Goal: Task Accomplishment & Management: Manage account settings

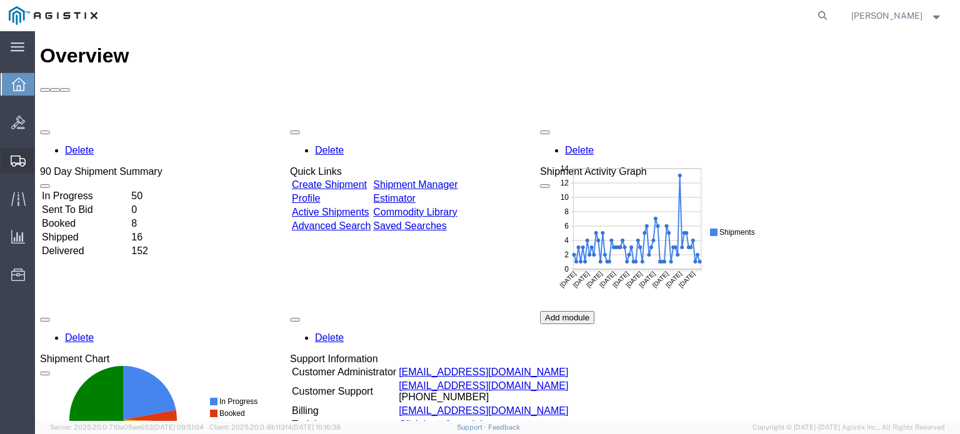
click at [24, 156] on icon at bounding box center [18, 161] width 15 height 11
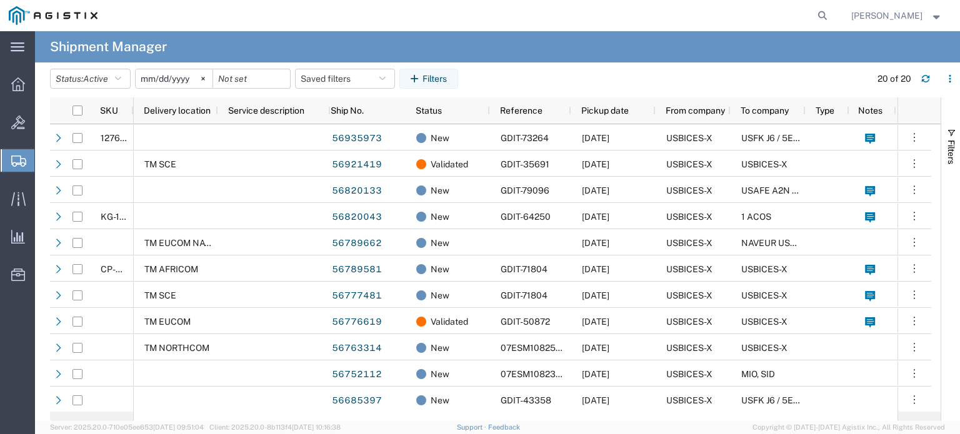
click at [0, 0] on span "Shipment Manager" at bounding box center [0, 0] width 0 height 0
click at [44, 160] on span "Shipments" at bounding box center [39, 160] width 10 height 25
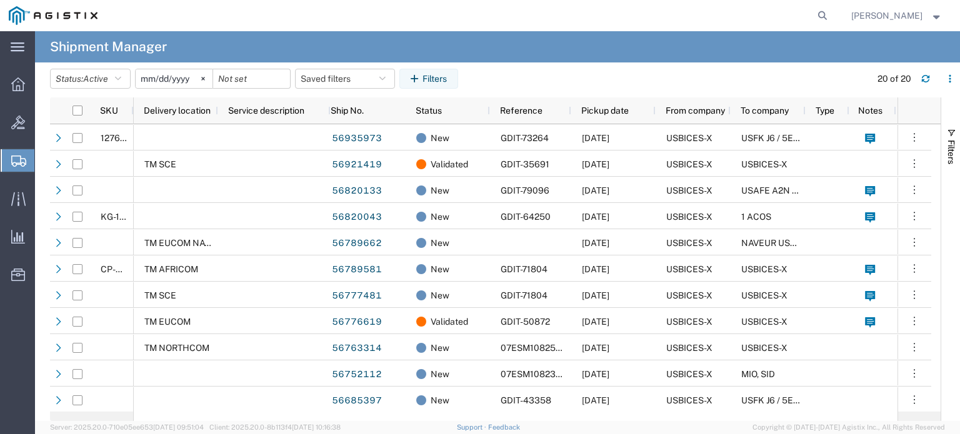
click at [0, 0] on span "Shipment Manager" at bounding box center [0, 0] width 0 height 0
click at [121, 78] on icon "button" at bounding box center [118, 78] width 6 height 9
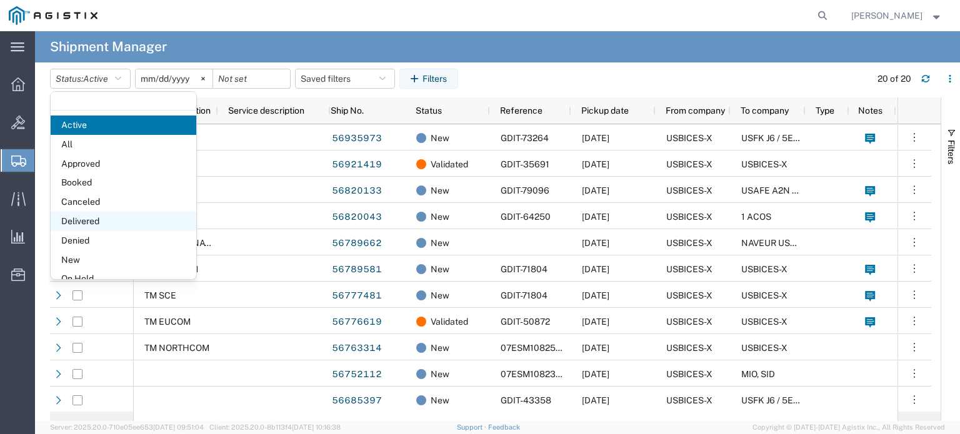
click at [107, 216] on span "Delivered" at bounding box center [124, 221] width 146 height 19
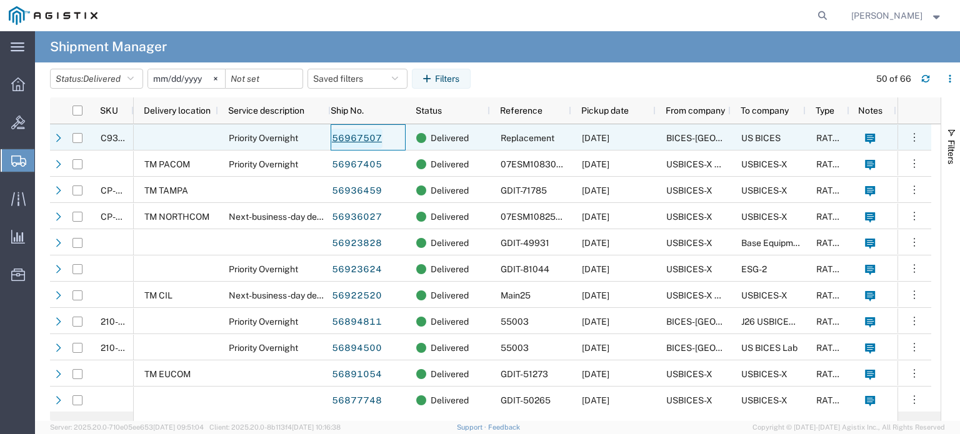
click at [371, 134] on link "56967507" at bounding box center [356, 139] width 51 height 20
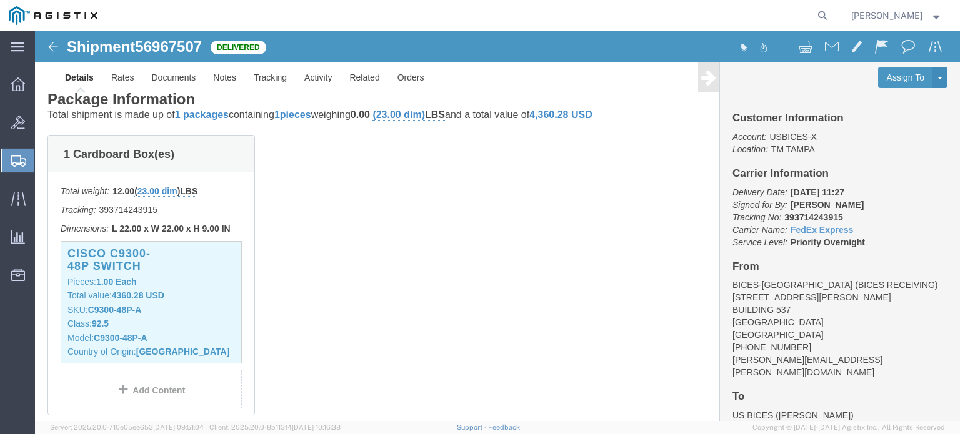
scroll to position [266, 0]
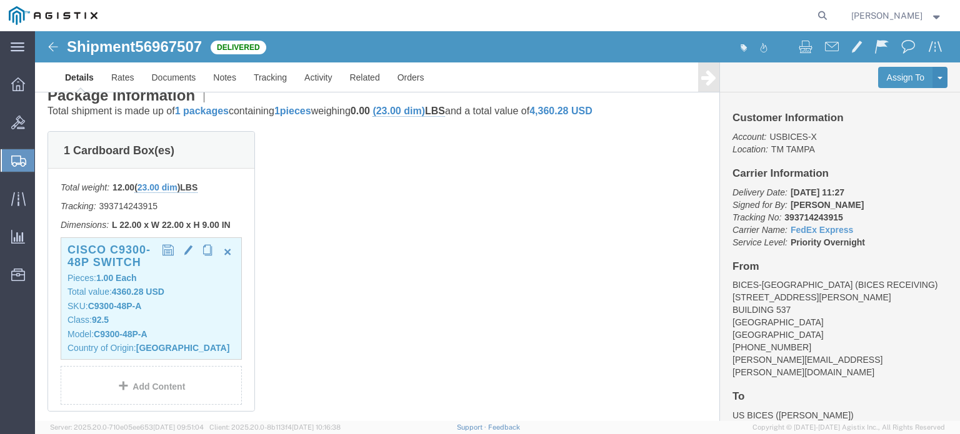
click b "C9300-48P-A"
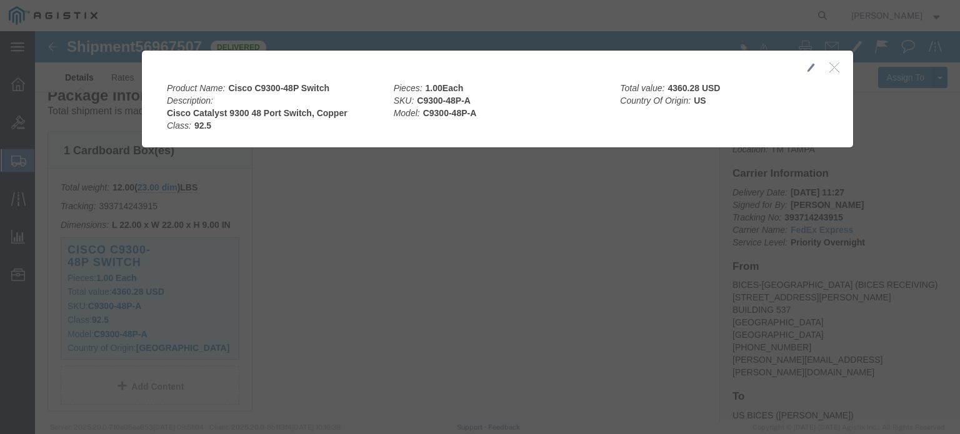
click icon "button"
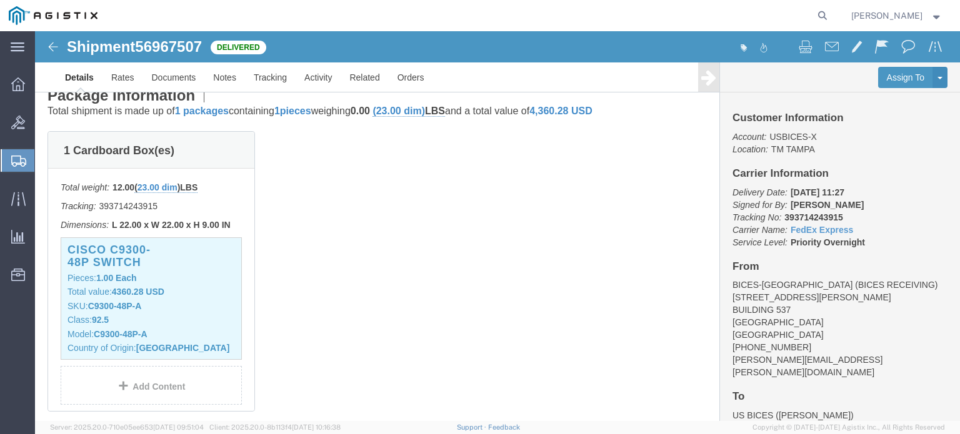
click img
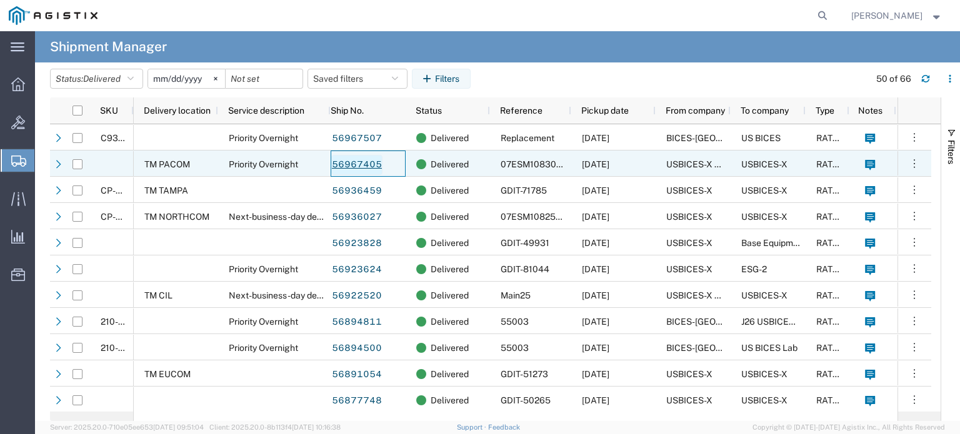
click at [372, 162] on link "56967405" at bounding box center [356, 165] width 51 height 20
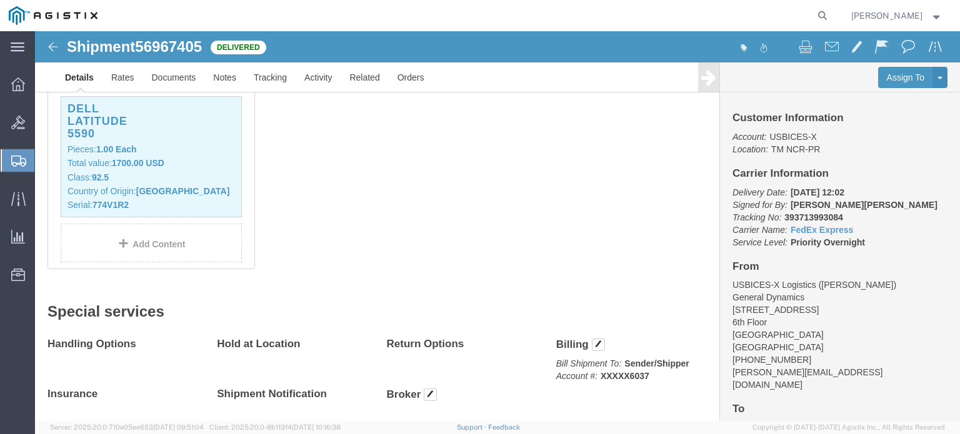
scroll to position [399, 0]
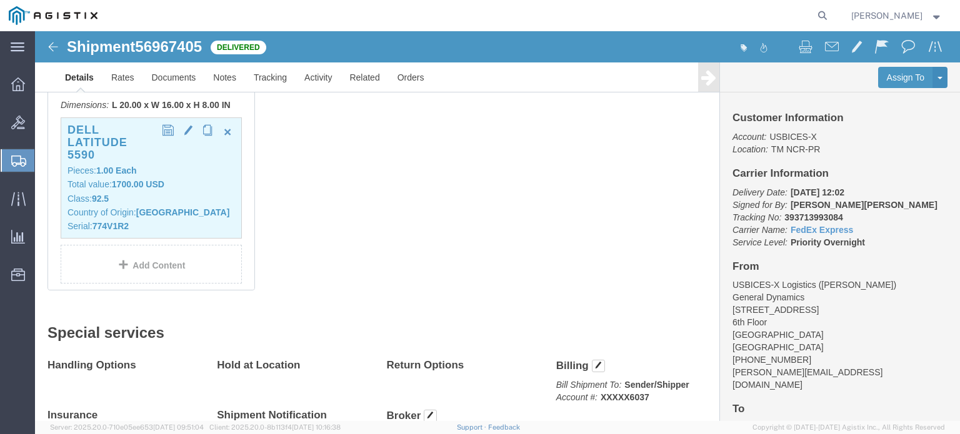
click b "774V1R2"
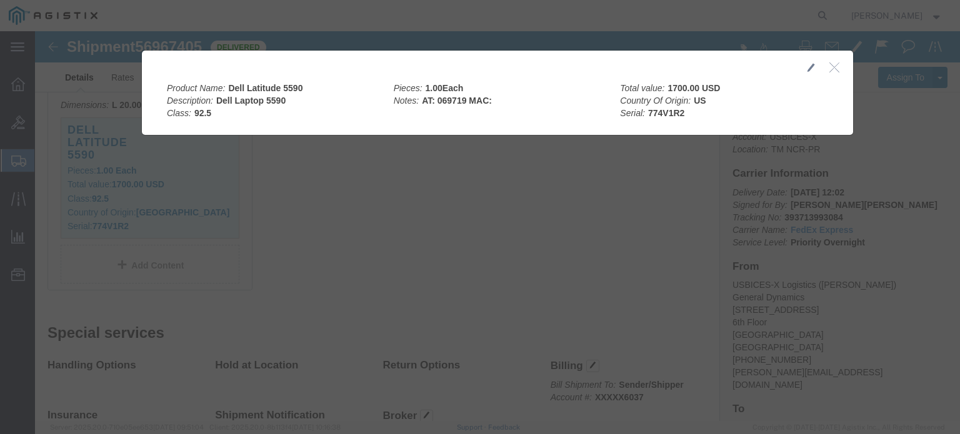
click icon "button"
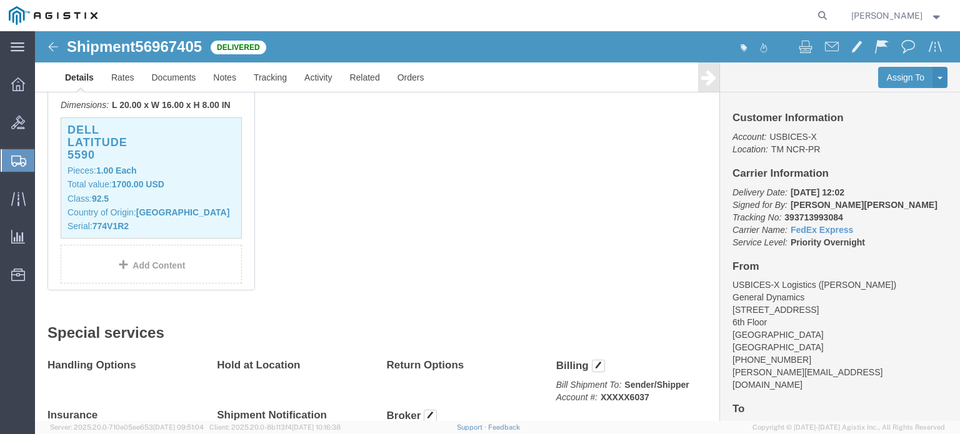
click img
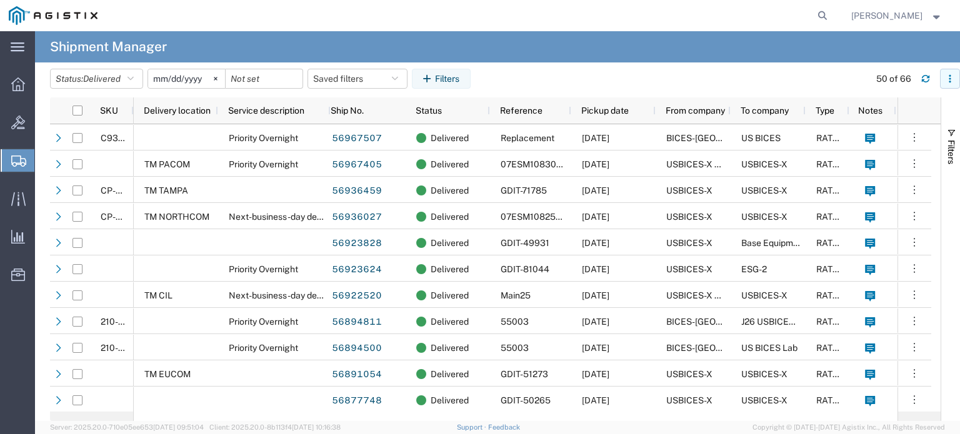
click at [948, 79] on icon "button" at bounding box center [949, 78] width 9 height 9
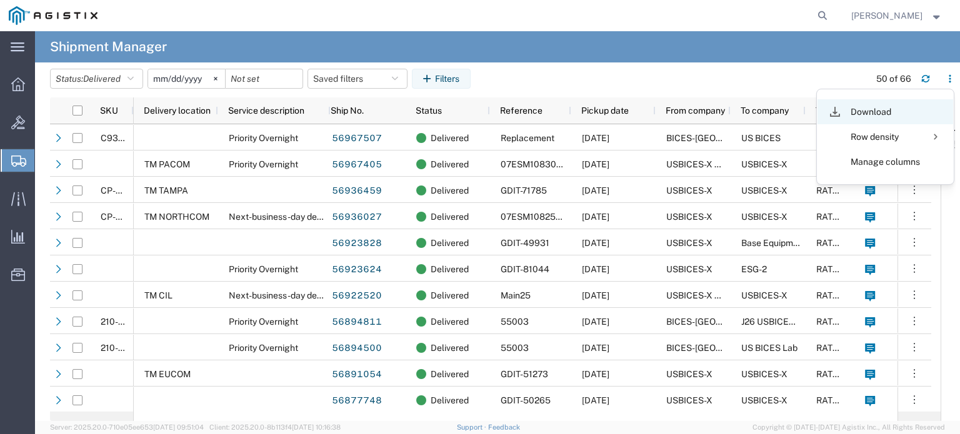
click at [895, 104] on div "Download" at bounding box center [884, 111] width 69 height 25
